Goal: Entertainment & Leisure: Consume media (video, audio)

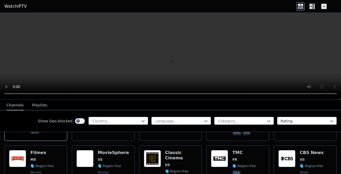
scroll to position [102, 0]
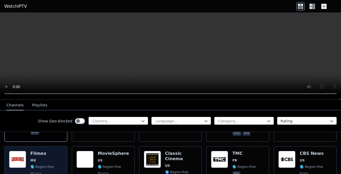
click at [20, 151] on img at bounding box center [17, 159] width 17 height 17
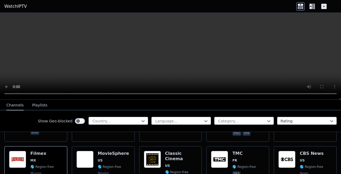
click at [312, 8] on icon at bounding box center [311, 6] width 2 height 5
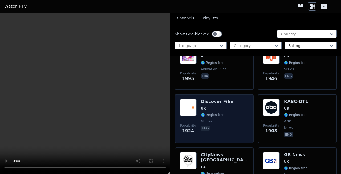
scroll to position [652, 0]
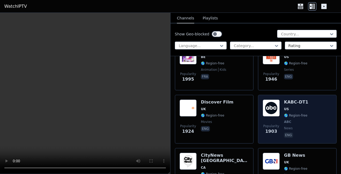
click at [274, 104] on img at bounding box center [271, 108] width 17 height 17
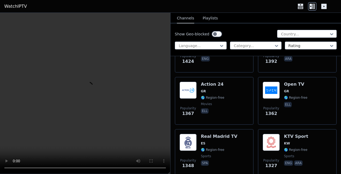
scroll to position [987, 0]
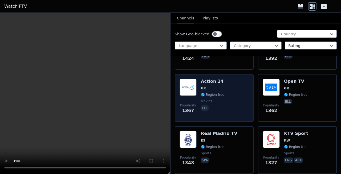
click at [210, 79] on h6 "Action 24" at bounding box center [212, 81] width 23 height 5
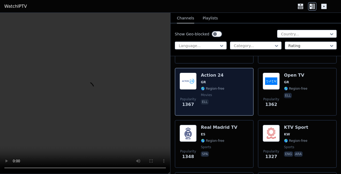
scroll to position [994, 0]
click at [208, 73] on h6 "Action 24" at bounding box center [212, 75] width 23 height 5
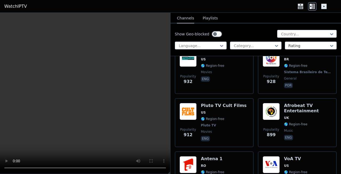
scroll to position [1803, 0]
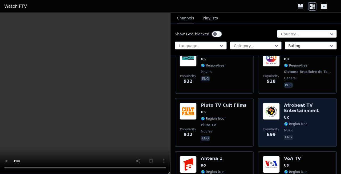
click at [290, 115] on div "Afrobeat TV Entertainment UK 🌎 Region-free music eng" at bounding box center [308, 122] width 48 height 39
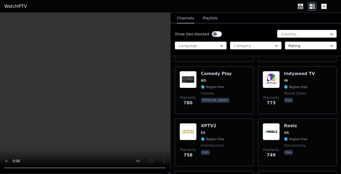
scroll to position [2413, 0]
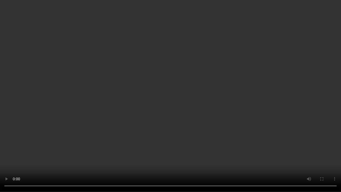
click at [251, 115] on video at bounding box center [170, 96] width 341 height 192
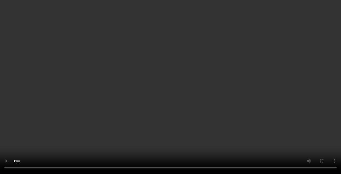
scroll to position [3033, 0]
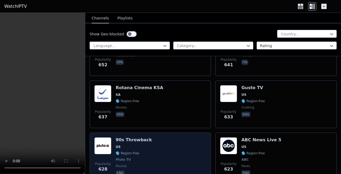
click at [119, 145] on span "US" at bounding box center [118, 147] width 5 height 4
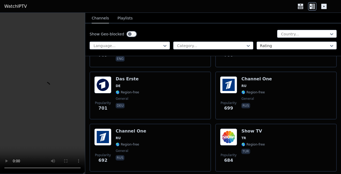
scroll to position [2723, 0]
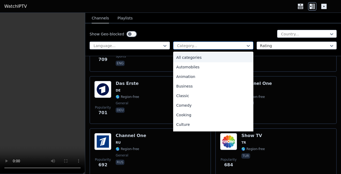
click at [226, 44] on div at bounding box center [211, 45] width 69 height 5
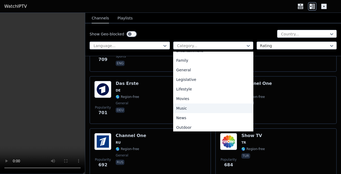
scroll to position [104, 0]
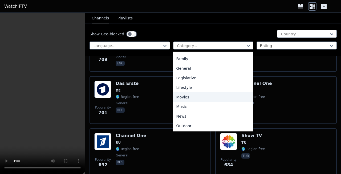
click at [182, 99] on div "Movies" at bounding box center [213, 97] width 80 height 10
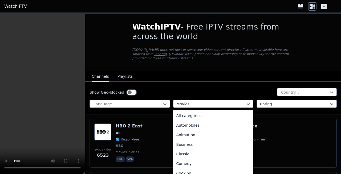
click at [186, 102] on div at bounding box center [211, 104] width 69 height 5
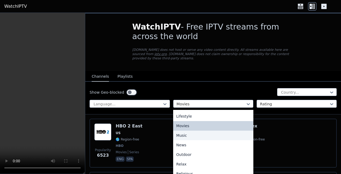
scroll to position [132, 0]
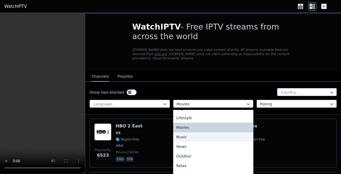
click at [182, 132] on div "Music" at bounding box center [213, 137] width 80 height 10
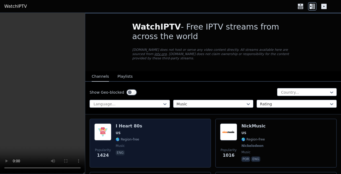
scroll to position [15, 0]
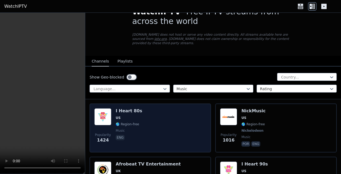
click at [124, 108] on h6 "I Heart 80s" at bounding box center [129, 110] width 26 height 5
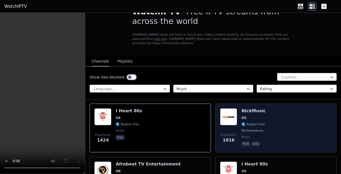
click at [243, 108] on h6 "NickMusic" at bounding box center [253, 110] width 24 height 5
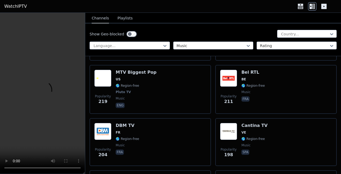
scroll to position [682, 0]
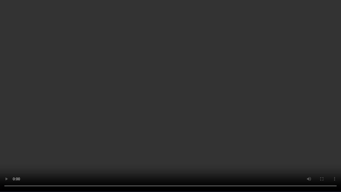
click at [159, 149] on video at bounding box center [170, 96] width 341 height 192
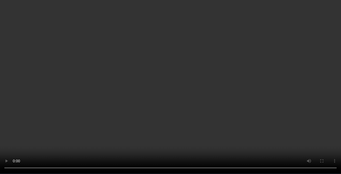
scroll to position [657, 0]
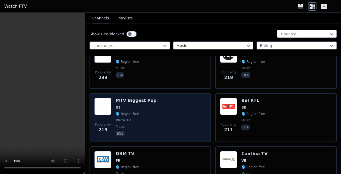
click at [128, 98] on h6 "MTV Biggest Pop" at bounding box center [136, 100] width 41 height 5
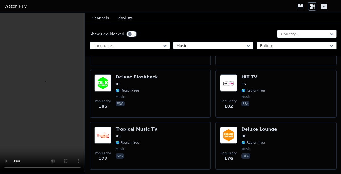
scroll to position [887, 0]
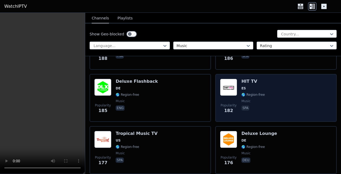
click at [256, 79] on h6 "HIT TV" at bounding box center [252, 81] width 23 height 5
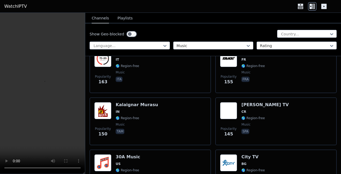
scroll to position [1128, 0]
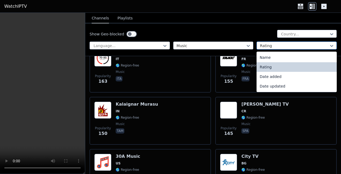
click at [267, 44] on div at bounding box center [294, 45] width 69 height 5
click at [263, 54] on div "Name" at bounding box center [297, 58] width 80 height 10
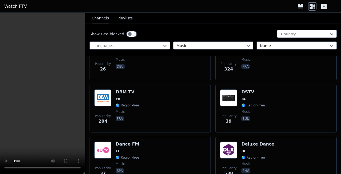
scroll to position [1765, 0]
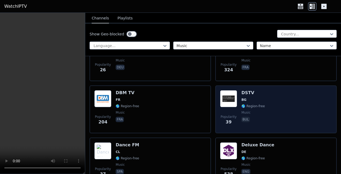
click at [247, 86] on div "Popularity 39 DSTV BG 🌎 Region-free music bul" at bounding box center [276, 110] width 122 height 48
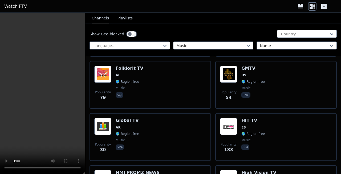
scroll to position [2467, 0]
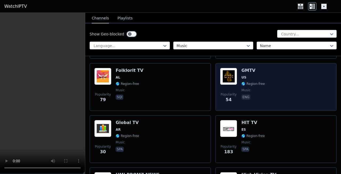
click at [246, 88] on span "music" at bounding box center [245, 90] width 9 height 4
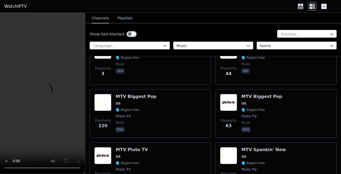
scroll to position [3753, 0]
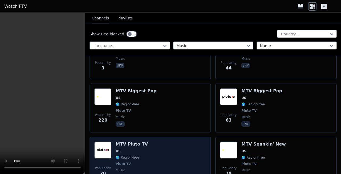
click at [132, 142] on h6 "MTV Pluto TV" at bounding box center [132, 144] width 32 height 5
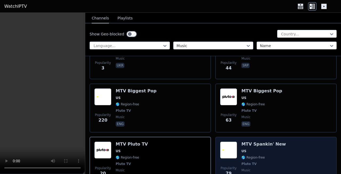
click at [262, 149] on span "US" at bounding box center [263, 151] width 45 height 4
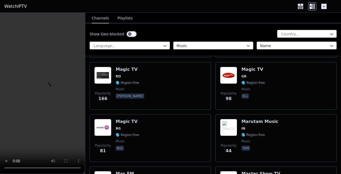
scroll to position [3988, 0]
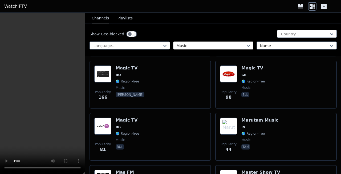
click at [188, 45] on div at bounding box center [211, 45] width 69 height 5
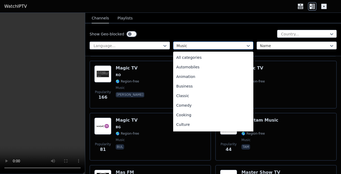
scroll to position [87, 0]
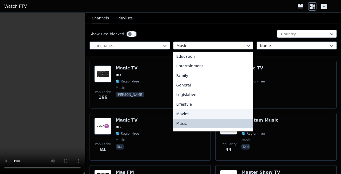
click at [182, 115] on div "Movies" at bounding box center [213, 114] width 80 height 10
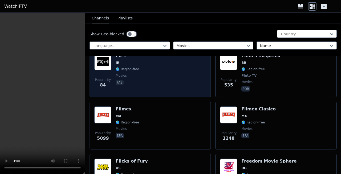
scroll to position [1102, 0]
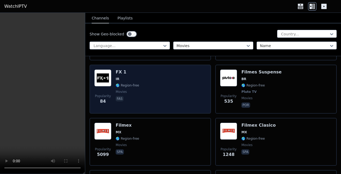
click at [121, 77] on span "IR" at bounding box center [127, 79] width 23 height 4
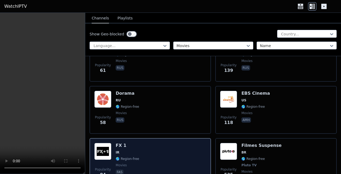
scroll to position [1029, 0]
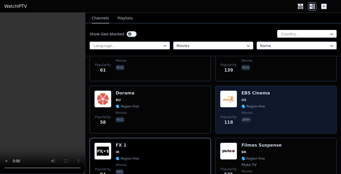
click at [277, 91] on div "Popularity 118 EBS Cinema US 🌎 Region-free movies amh" at bounding box center [276, 110] width 112 height 38
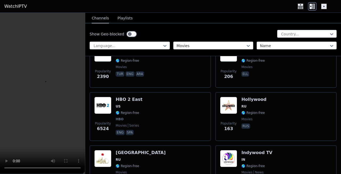
scroll to position [1286, 0]
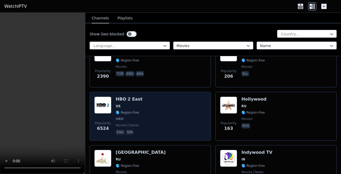
click at [146, 99] on div "Popularity 6524 HBO 2 East US 🌎 Region-free HBO movies series eng spa" at bounding box center [150, 116] width 112 height 39
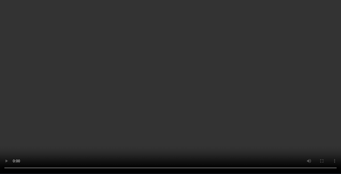
scroll to position [1618, 0]
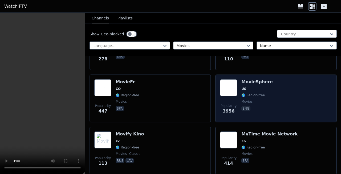
click at [253, 88] on div "MovieSphere US 🌎 Region-free movies eng" at bounding box center [256, 98] width 31 height 38
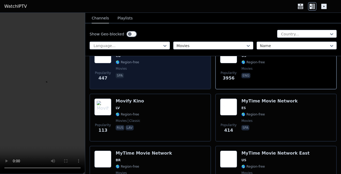
scroll to position [1664, 0]
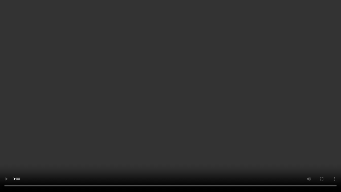
click at [271, 106] on video at bounding box center [170, 96] width 341 height 192
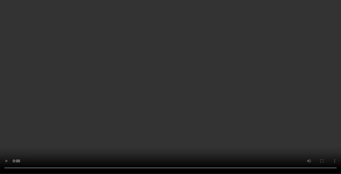
scroll to position [2230, 0]
